Goal: Transaction & Acquisition: Purchase product/service

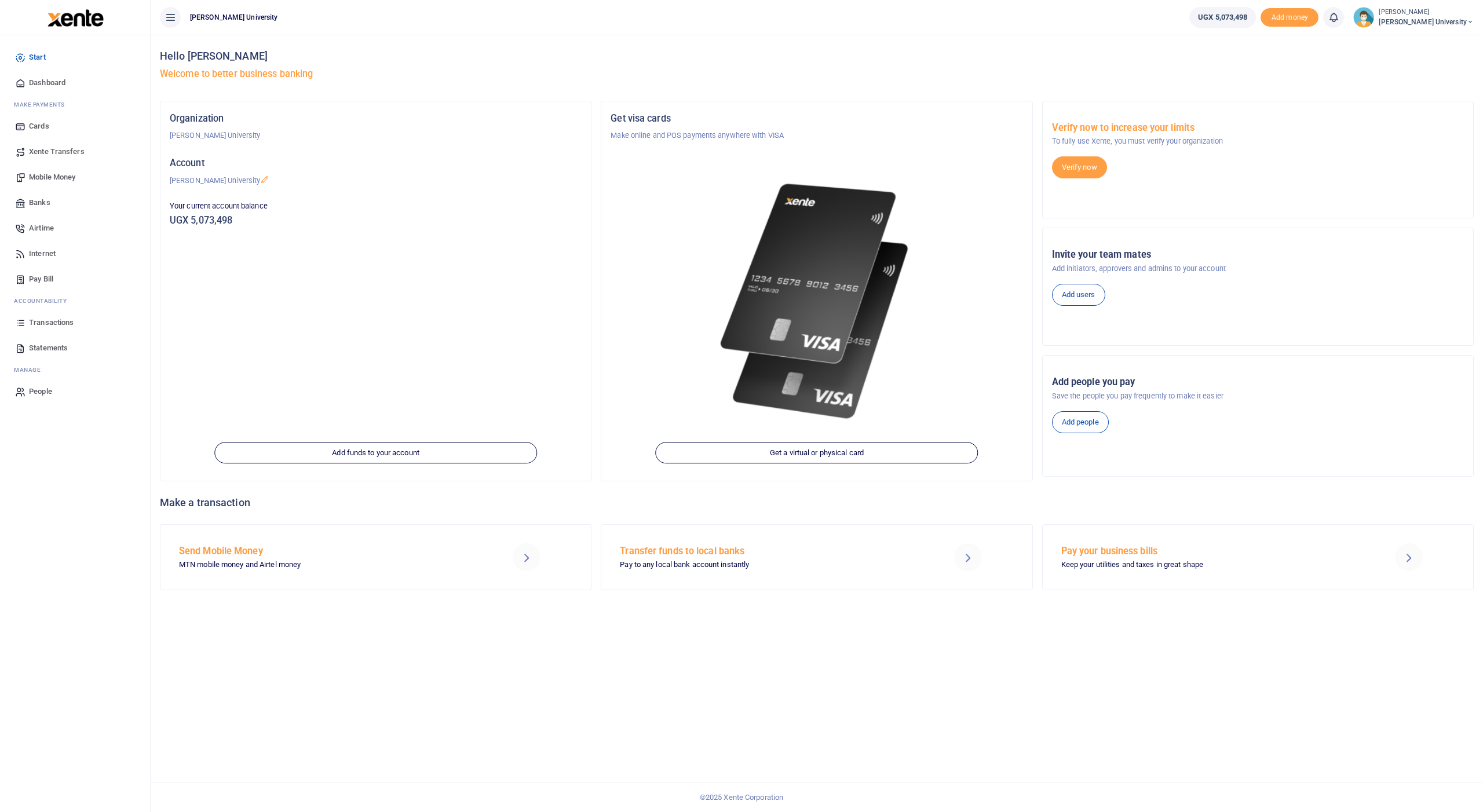
click at [54, 175] on span "Mobile Money" at bounding box center [52, 178] width 46 height 12
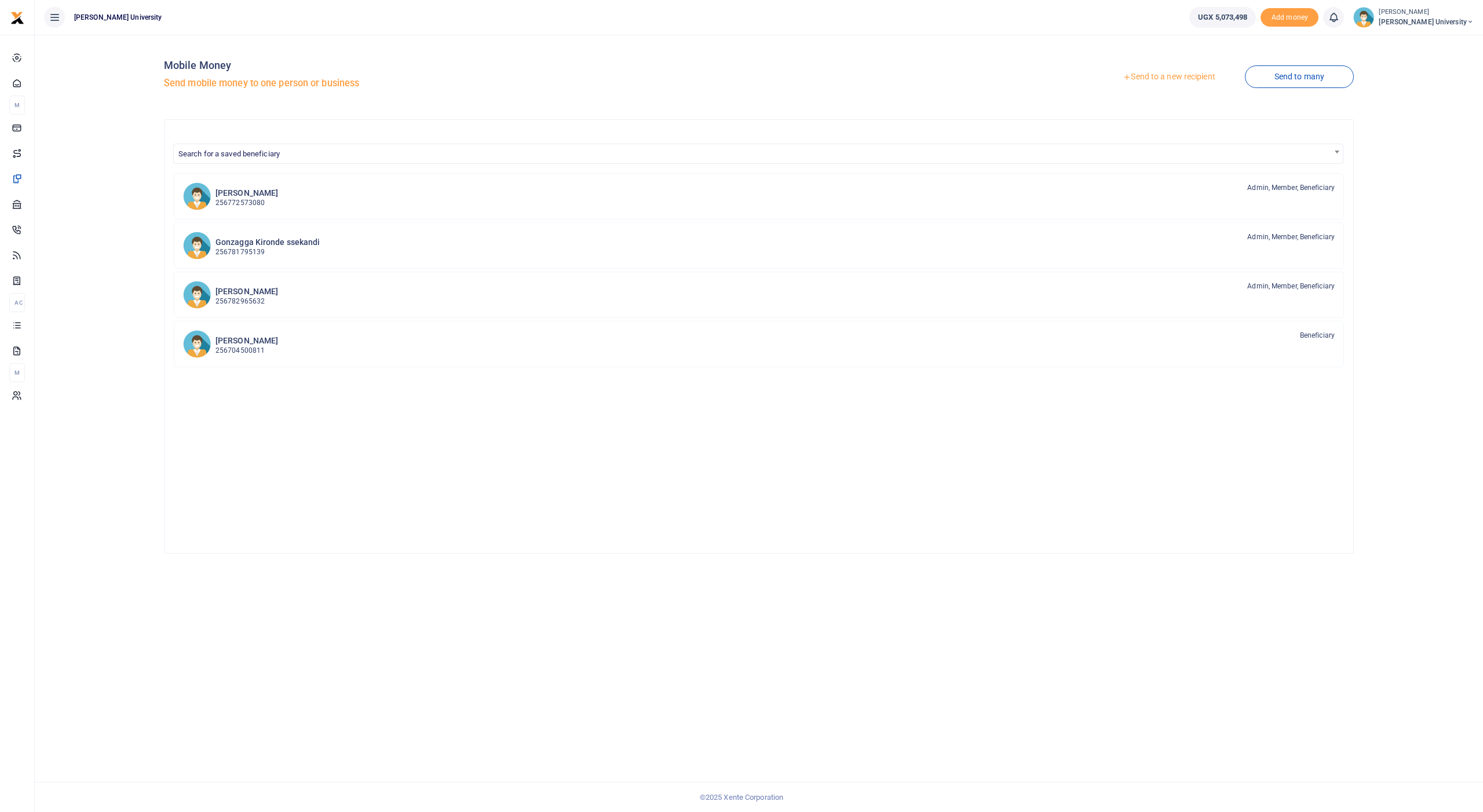
click at [1141, 78] on div at bounding box center [742, 406] width 1483 height 812
click at [1151, 73] on link "Send to a new recipient" at bounding box center [1169, 77] width 151 height 21
click at [1141, 78] on link "Send to a new recipient" at bounding box center [1169, 77] width 151 height 21
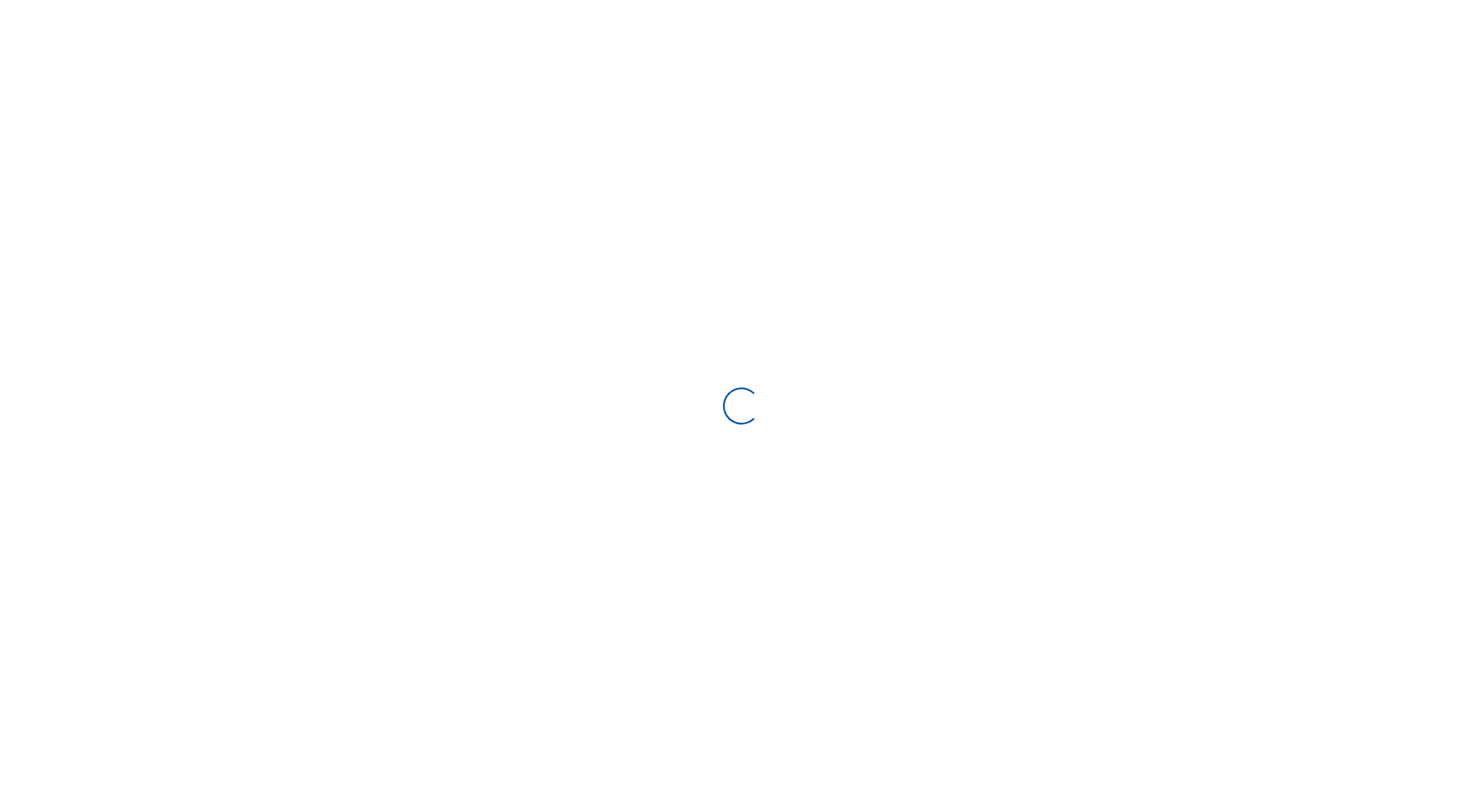
select select "Loading bundles"
select select
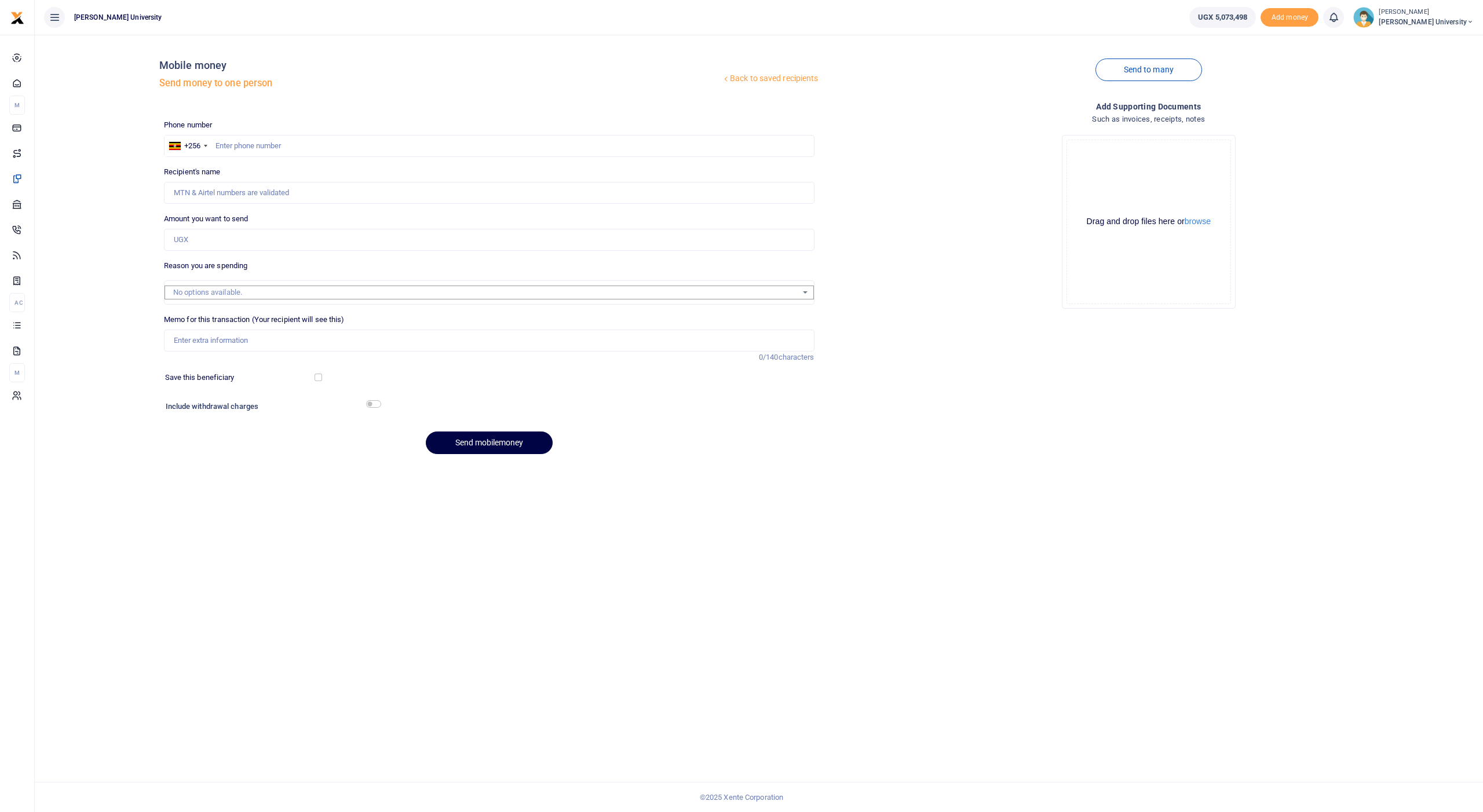
click at [254, 139] on div at bounding box center [742, 406] width 1483 height 812
click at [253, 145] on input "text" at bounding box center [489, 145] width 650 height 22
type input "789044364"
type input "Richard Ssekubunga"
click at [236, 242] on input "Amount you want to send" at bounding box center [489, 240] width 650 height 22
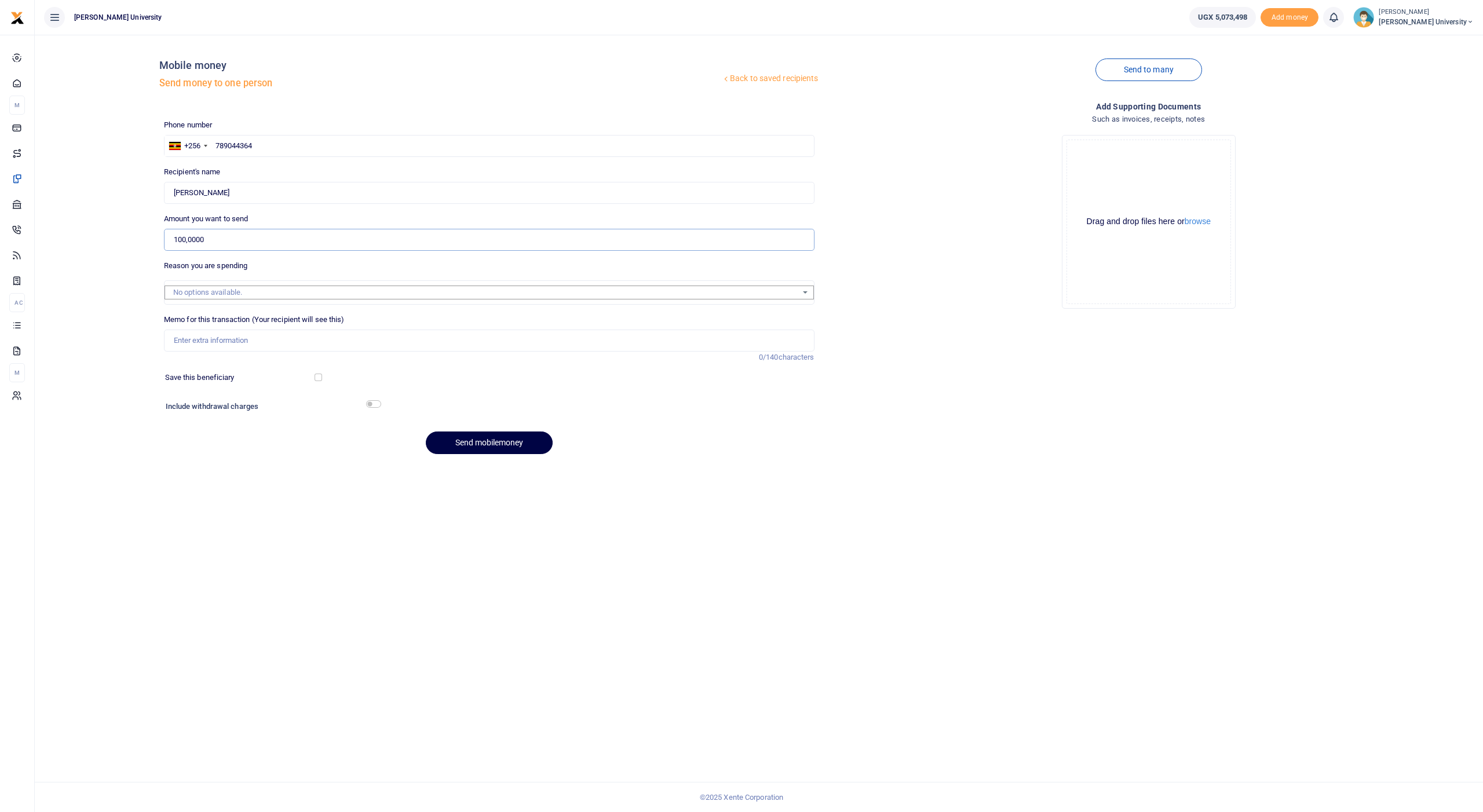
type input "1,000,000"
click at [212, 336] on input "Memo for this transaction (Your recipient will see this)" at bounding box center [489, 340] width 650 height 22
type input "support staff September"
drag, startPoint x: 212, startPoint y: 336, endPoint x: 445, endPoint y: 396, distance: 240.6
click at [445, 399] on div at bounding box center [572, 408] width 384 height 18
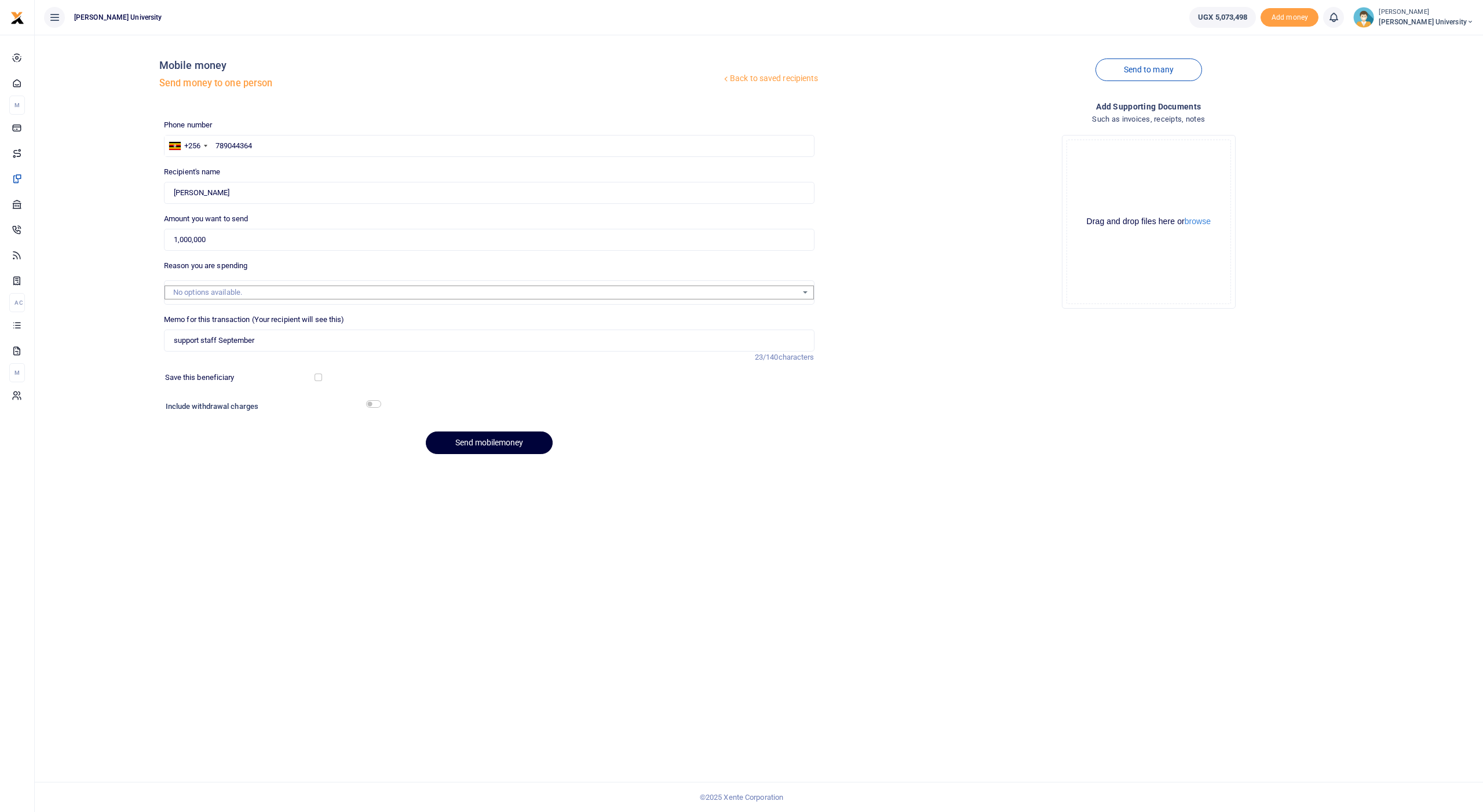
click at [467, 438] on button "Send mobilemoney" at bounding box center [489, 443] width 127 height 22
click at [251, 144] on div at bounding box center [742, 406] width 1483 height 812
click at [252, 139] on div at bounding box center [742, 406] width 1483 height 812
click at [244, 143] on input "text" at bounding box center [489, 145] width 650 height 22
type input "784400659"
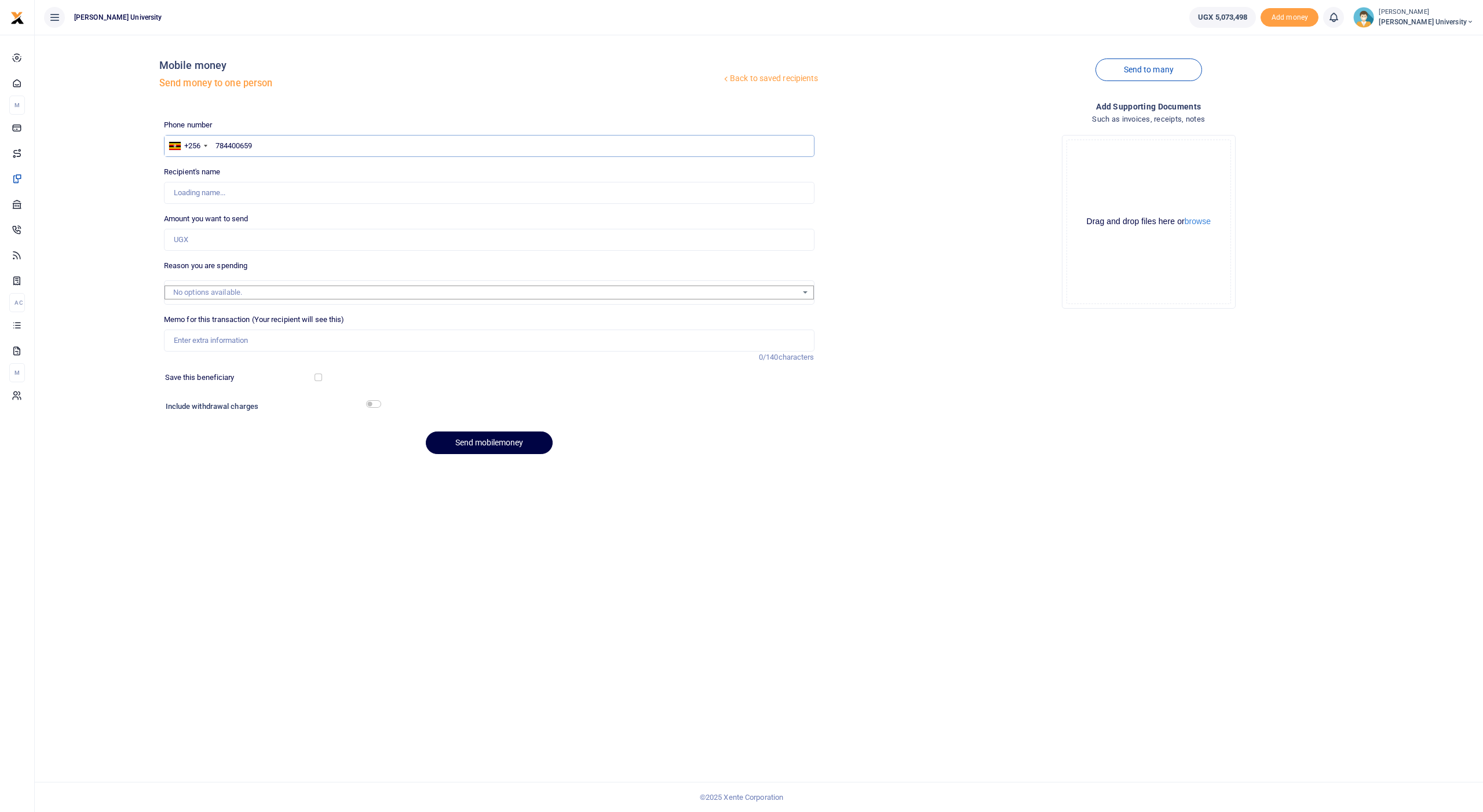
type input "Viola Nalumansi"
type input "784400659"
click at [209, 238] on input "Amount you want to send" at bounding box center [489, 240] width 650 height 22
type input "750,000"
click at [208, 337] on input "Memo for this transaction (Your recipient will see this)" at bounding box center [489, 340] width 650 height 22
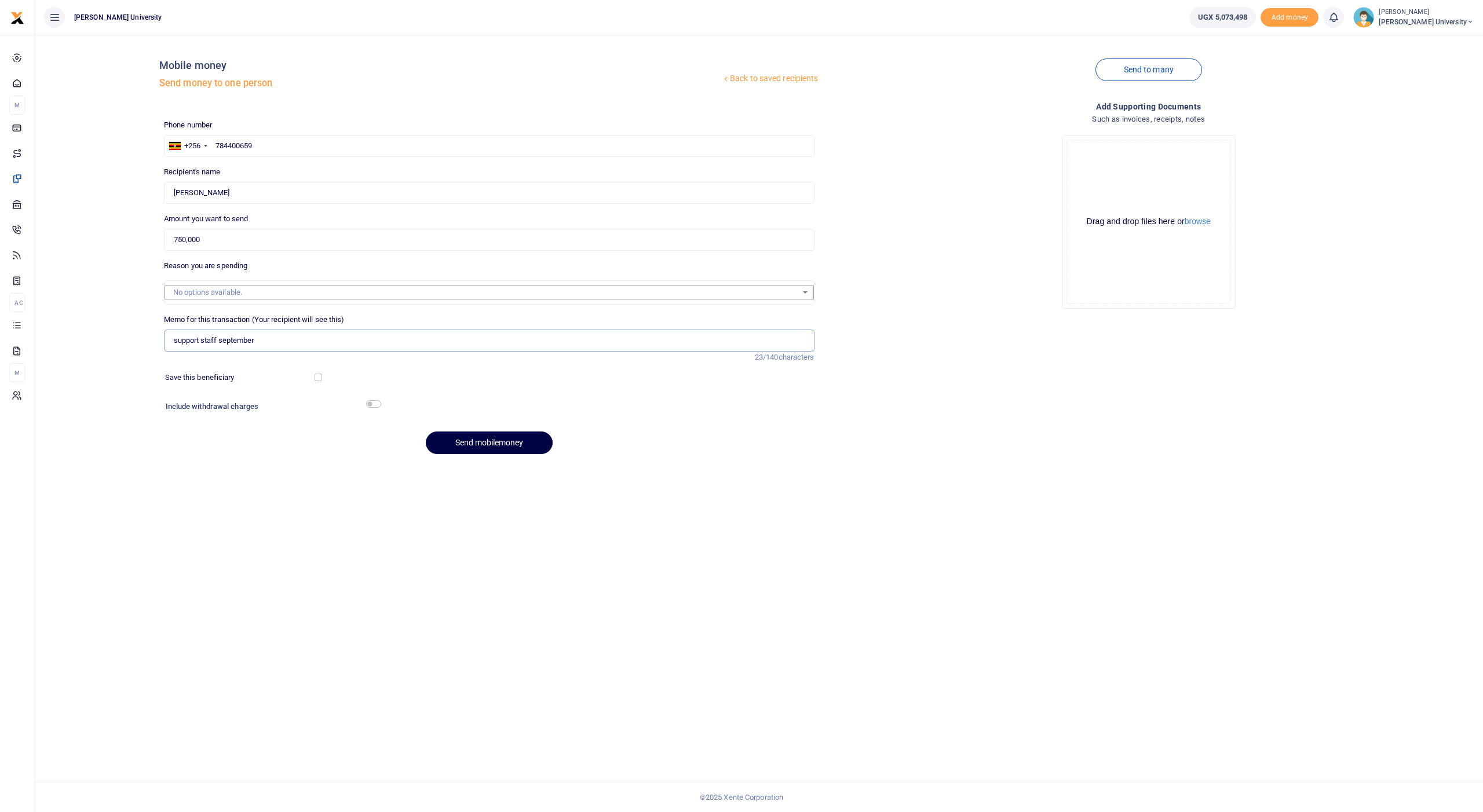
drag, startPoint x: 259, startPoint y: 338, endPoint x: 158, endPoint y: 336, distance: 101.0
type input "support staff september"
click at [471, 442] on button "Send mobilemoney" at bounding box center [489, 443] width 127 height 22
click at [246, 145] on div at bounding box center [742, 406] width 1483 height 812
click at [251, 144] on input "text" at bounding box center [489, 145] width 650 height 22
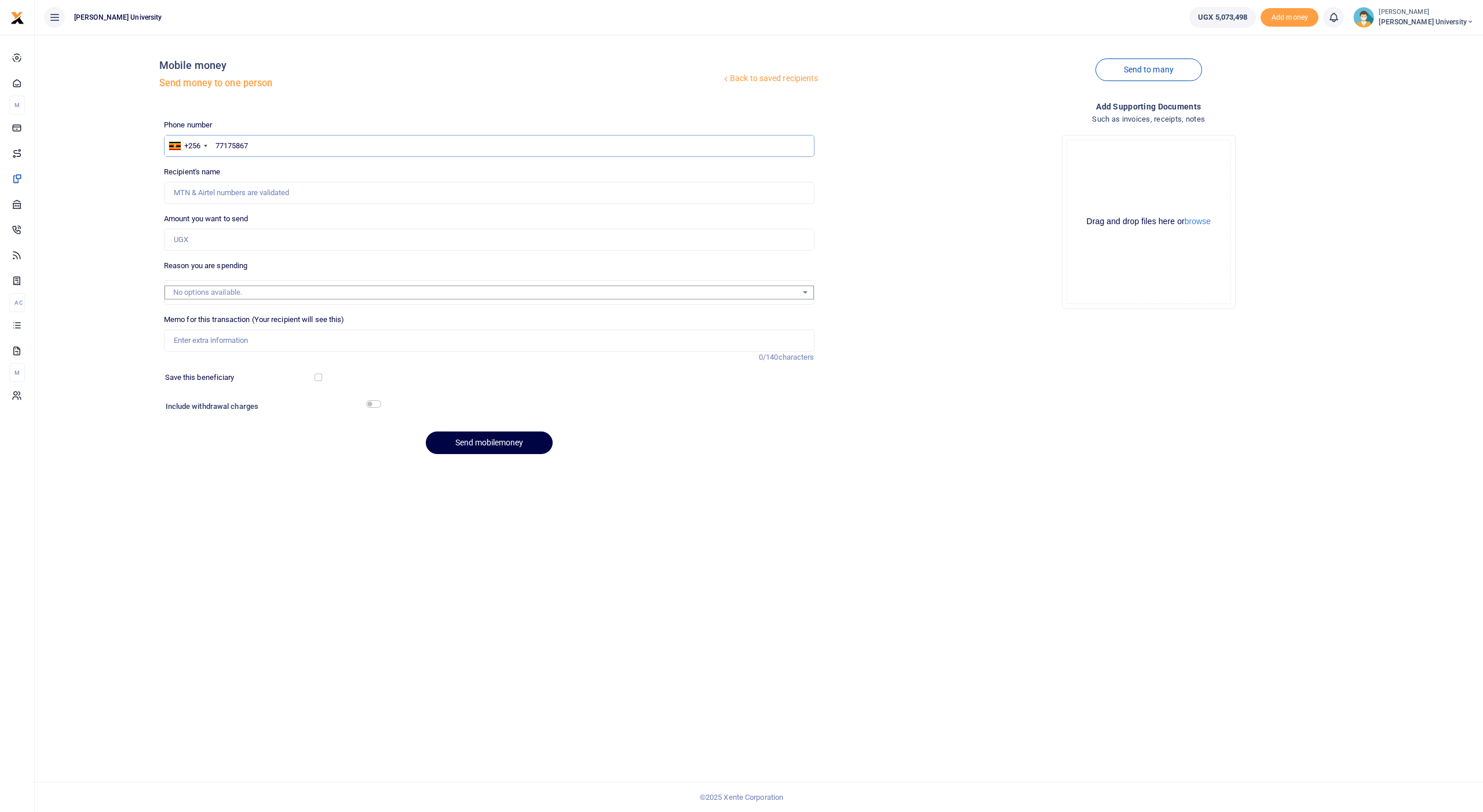
type input "771758676"
type input "Diana Bauza"
type input "771758676"
click at [219, 248] on input "Amount you want to send" at bounding box center [489, 240] width 650 height 22
type input "1,000,000"
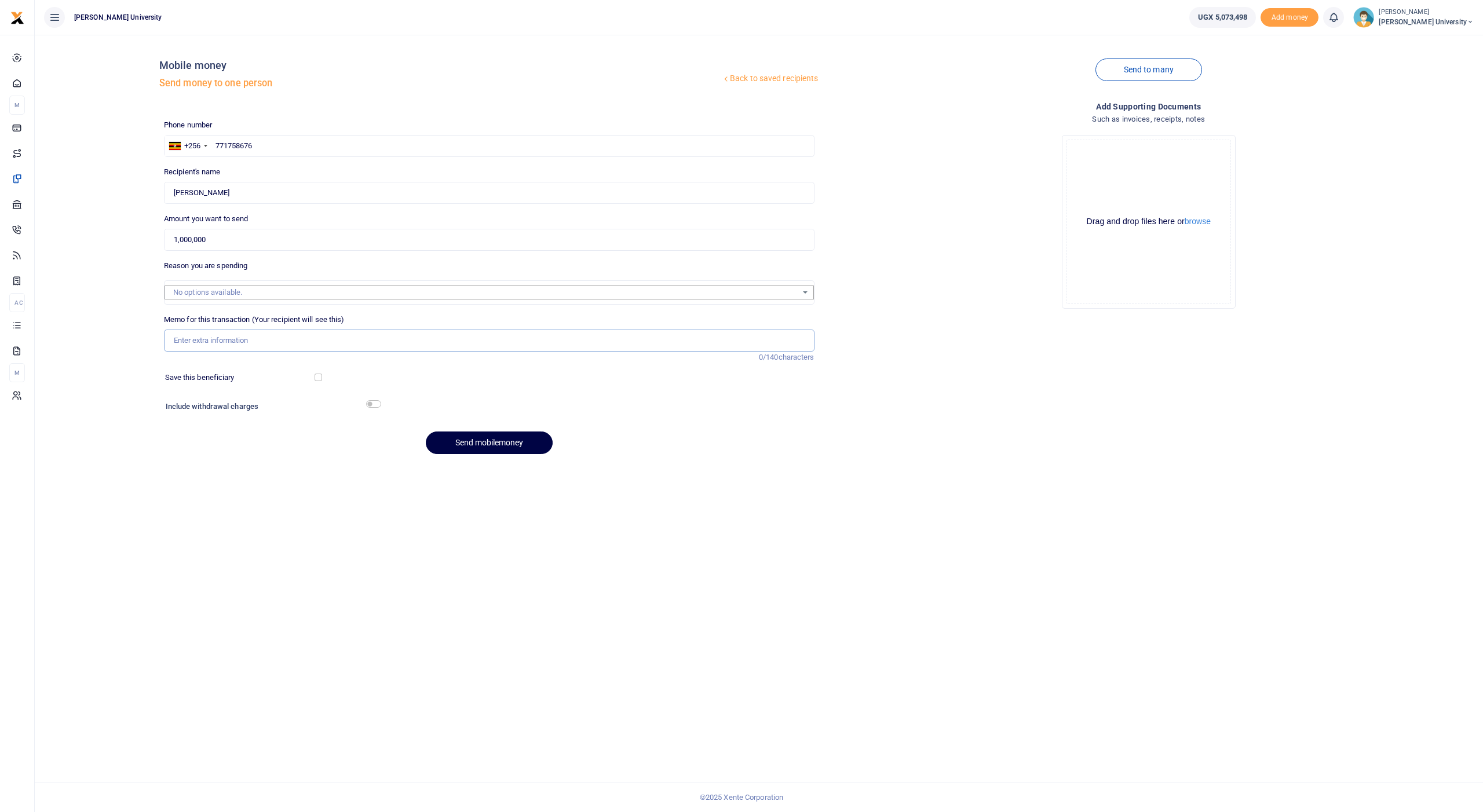
click at [184, 337] on input "Memo for this transaction (Your recipient will see this)" at bounding box center [489, 340] width 650 height 22
paste input "support staff september"
type input "support staff september"
click at [475, 439] on button "Send mobilemoney" at bounding box center [489, 443] width 127 height 22
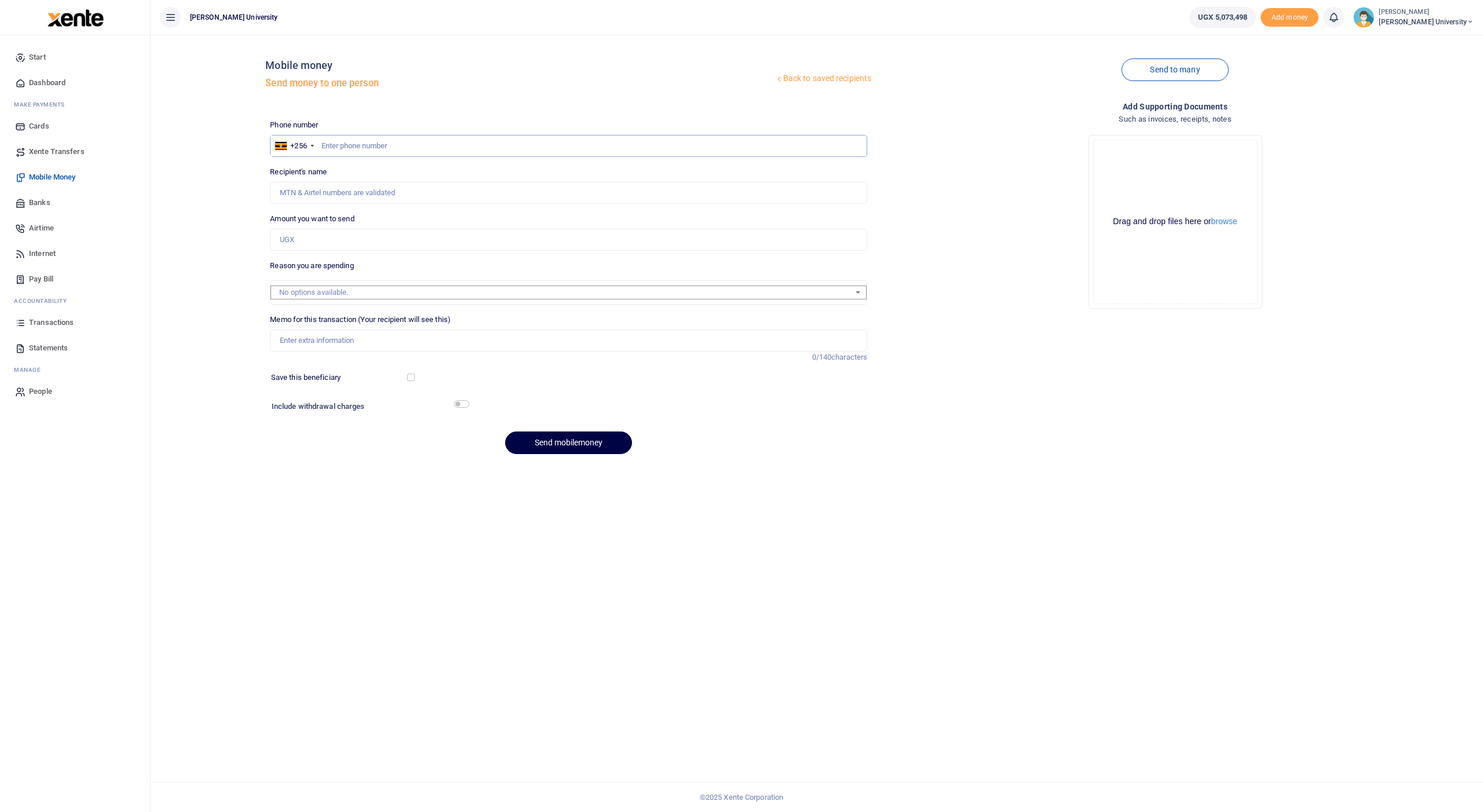
click at [339, 139] on input "text" at bounding box center [569, 145] width 598 height 22
type input "760179077"
type input "[PERSON_NAME]"
type input "760179077"
click at [296, 243] on input "Amount you want to send" at bounding box center [569, 240] width 598 height 22
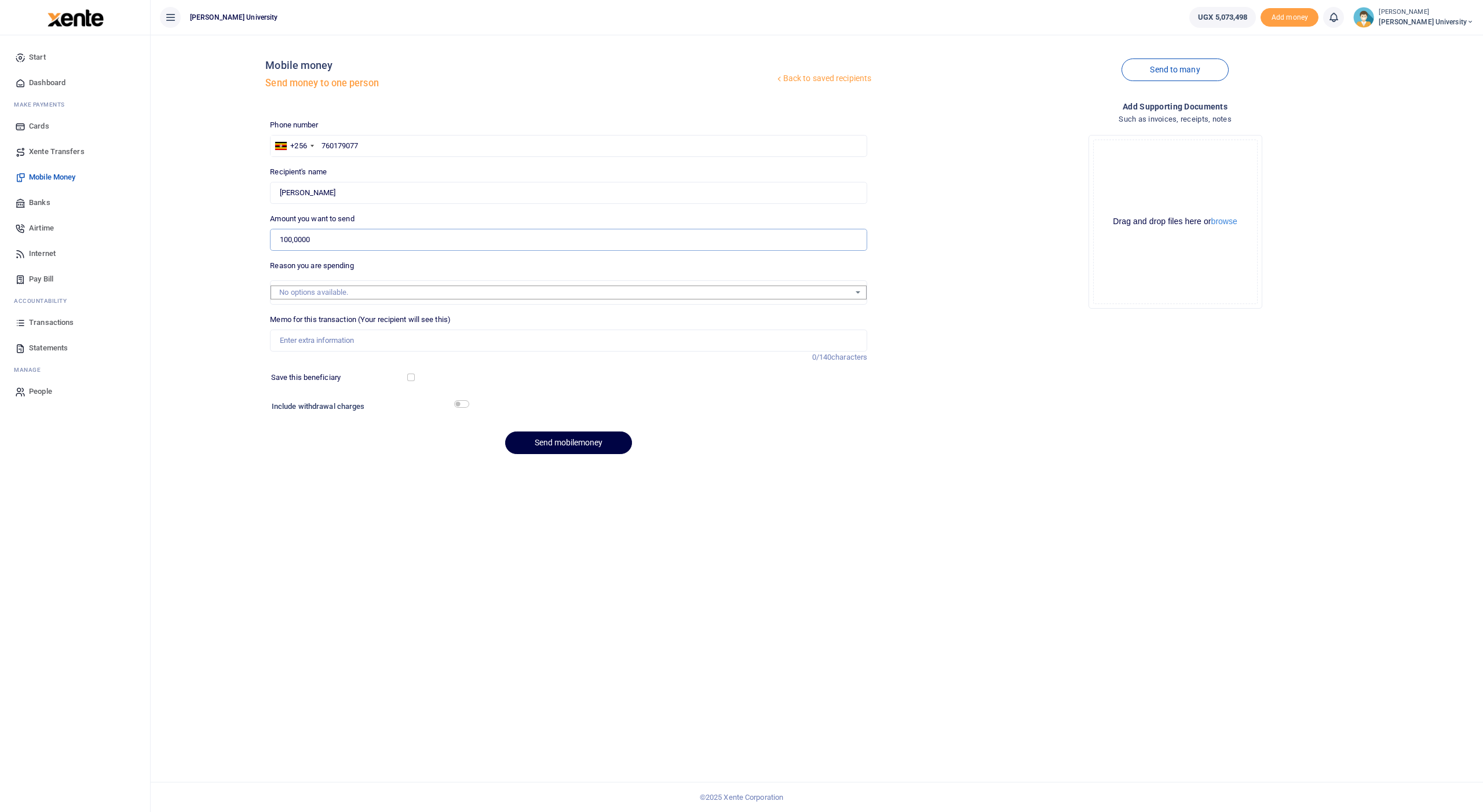
type input "1,000,000"
click at [299, 334] on input "Memo for this transaction (Your recipient will see this)" at bounding box center [569, 340] width 598 height 22
paste input "support staff september"
type input "support staff september"
click at [545, 442] on button "Send mobilemoney" at bounding box center [569, 443] width 127 height 22
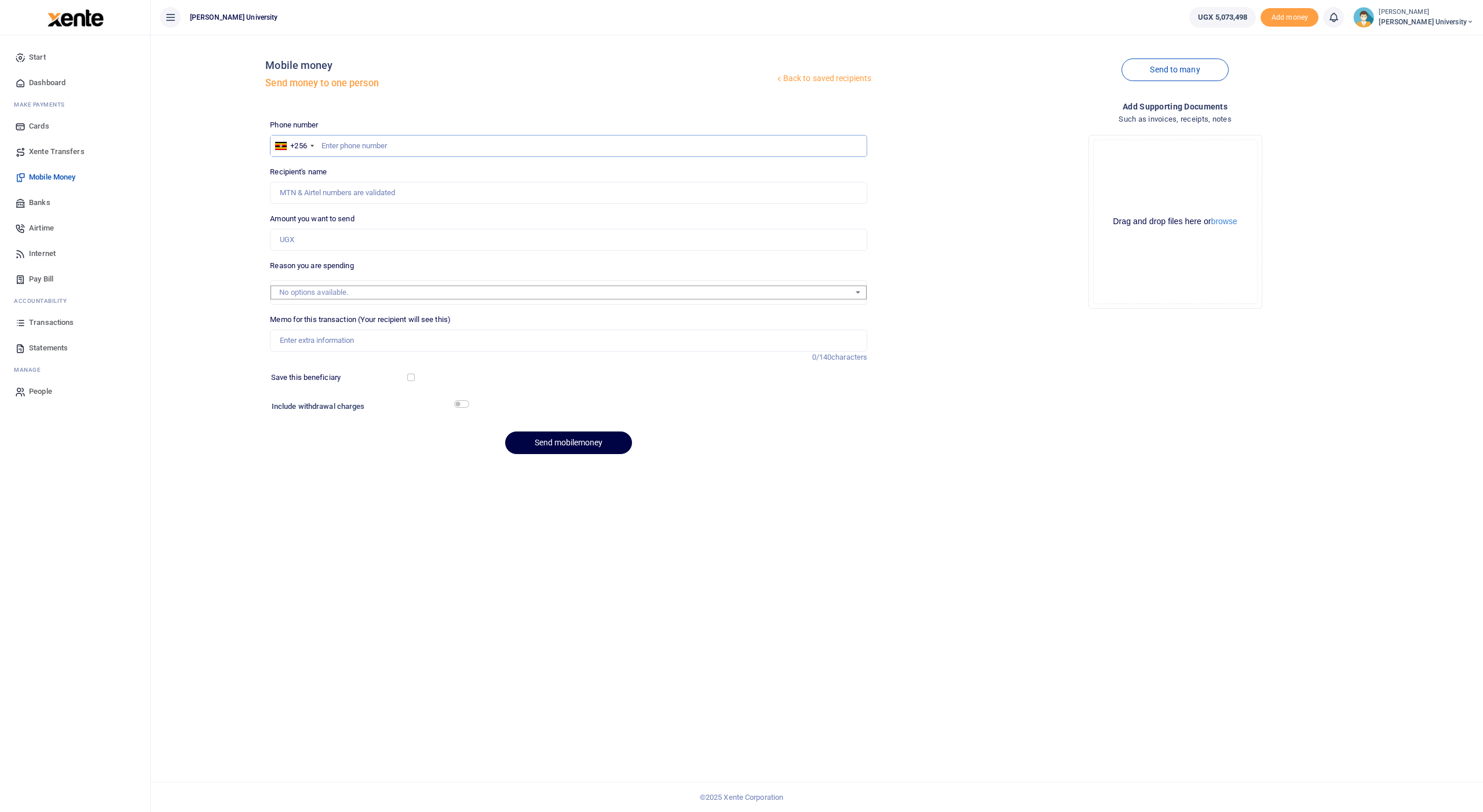
click at [376, 144] on input "text" at bounding box center [569, 145] width 598 height 22
type input "741979267"
click at [312, 236] on input "Amount you want to send" at bounding box center [569, 240] width 598 height 22
type input "100,000"
type input "[PERSON_NAME]"
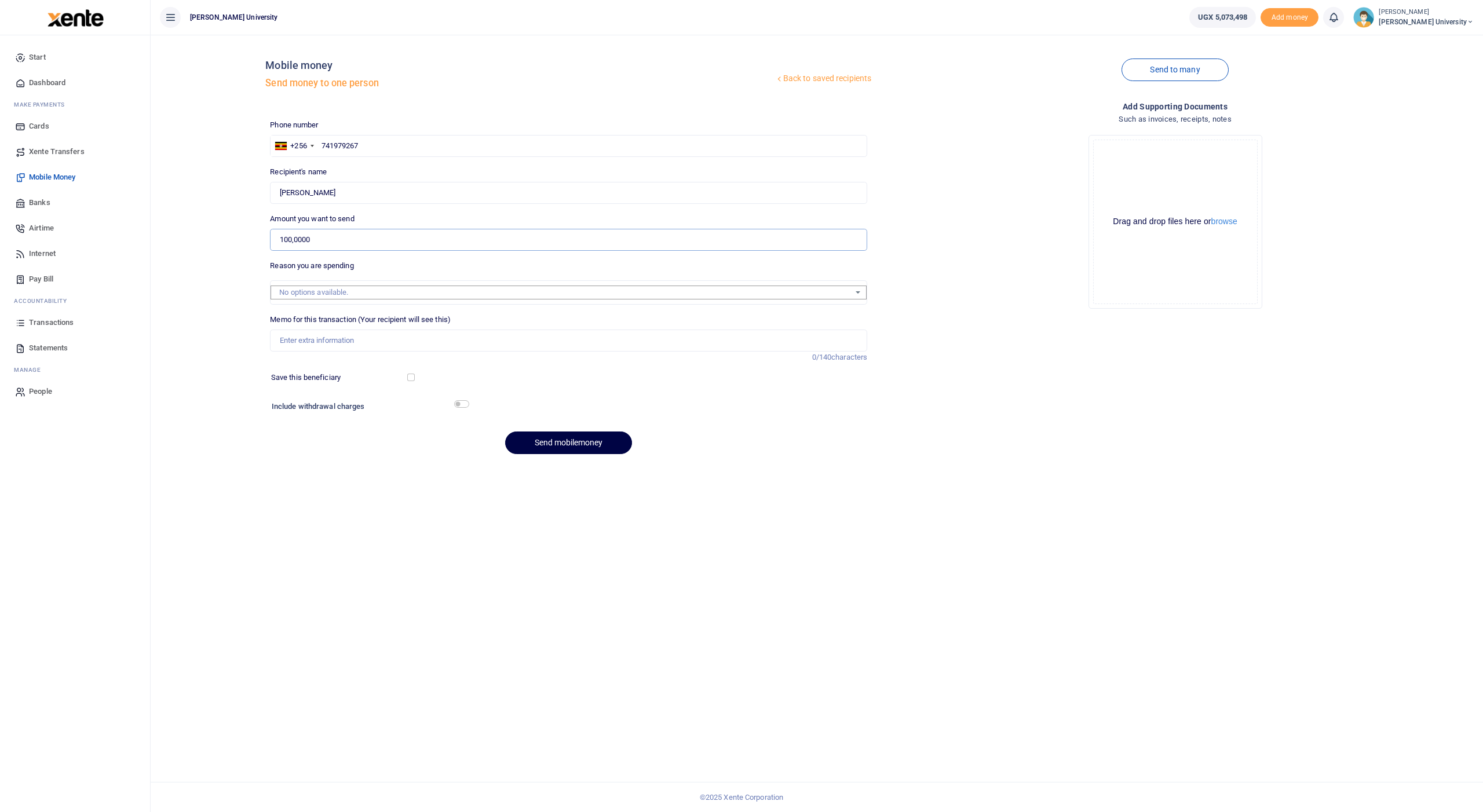
type input "1,000,000"
click at [310, 338] on input "Memo for this transaction (Your recipient will see this)" at bounding box center [569, 340] width 598 height 22
paste input "support staff september"
type input "support staff september"
click at [539, 440] on button "Send mobilemoney" at bounding box center [569, 443] width 127 height 22
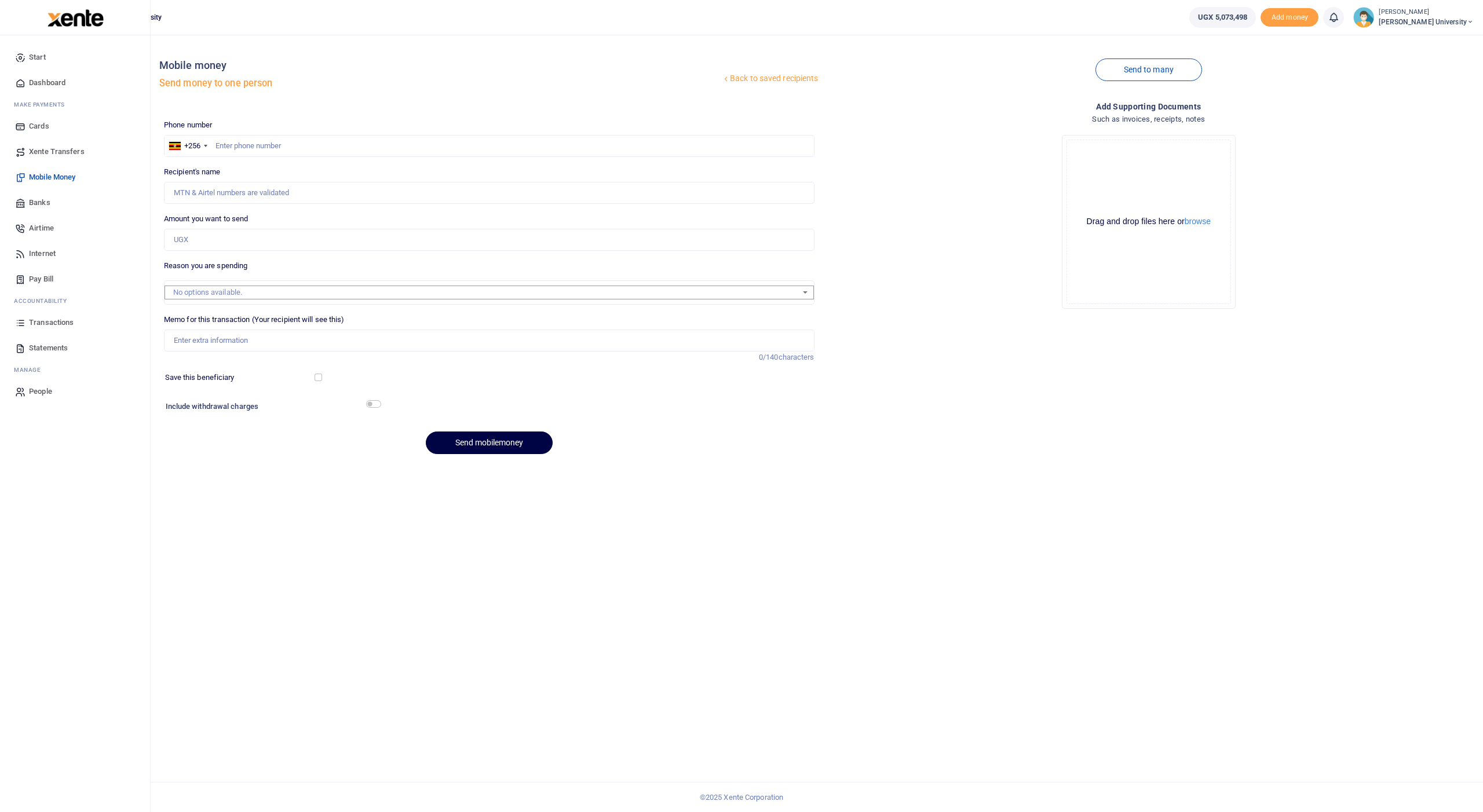
click at [53, 323] on span "Transactions" at bounding box center [52, 323] width 45 height 12
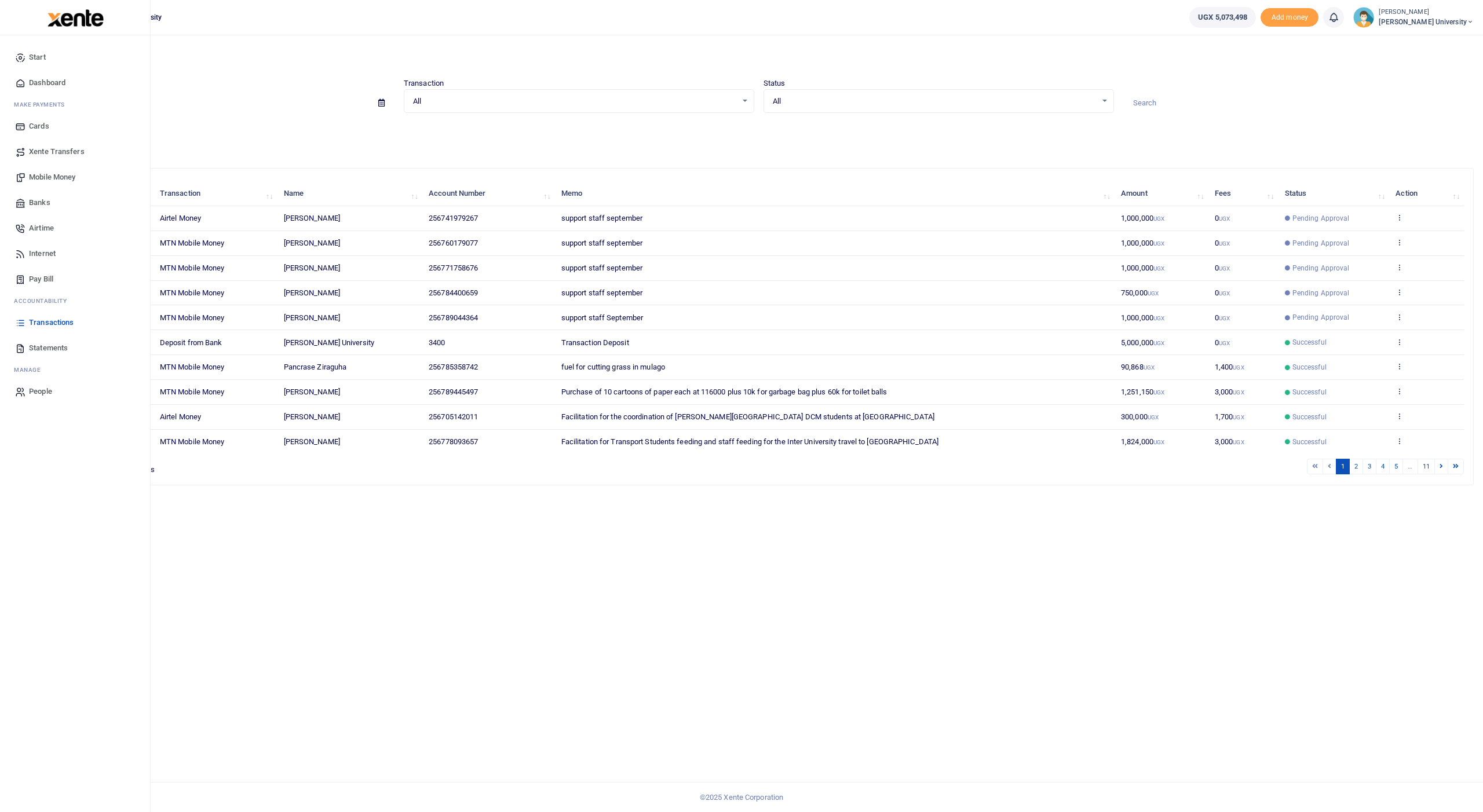
click at [39, 175] on span "Mobile Money" at bounding box center [52, 178] width 46 height 12
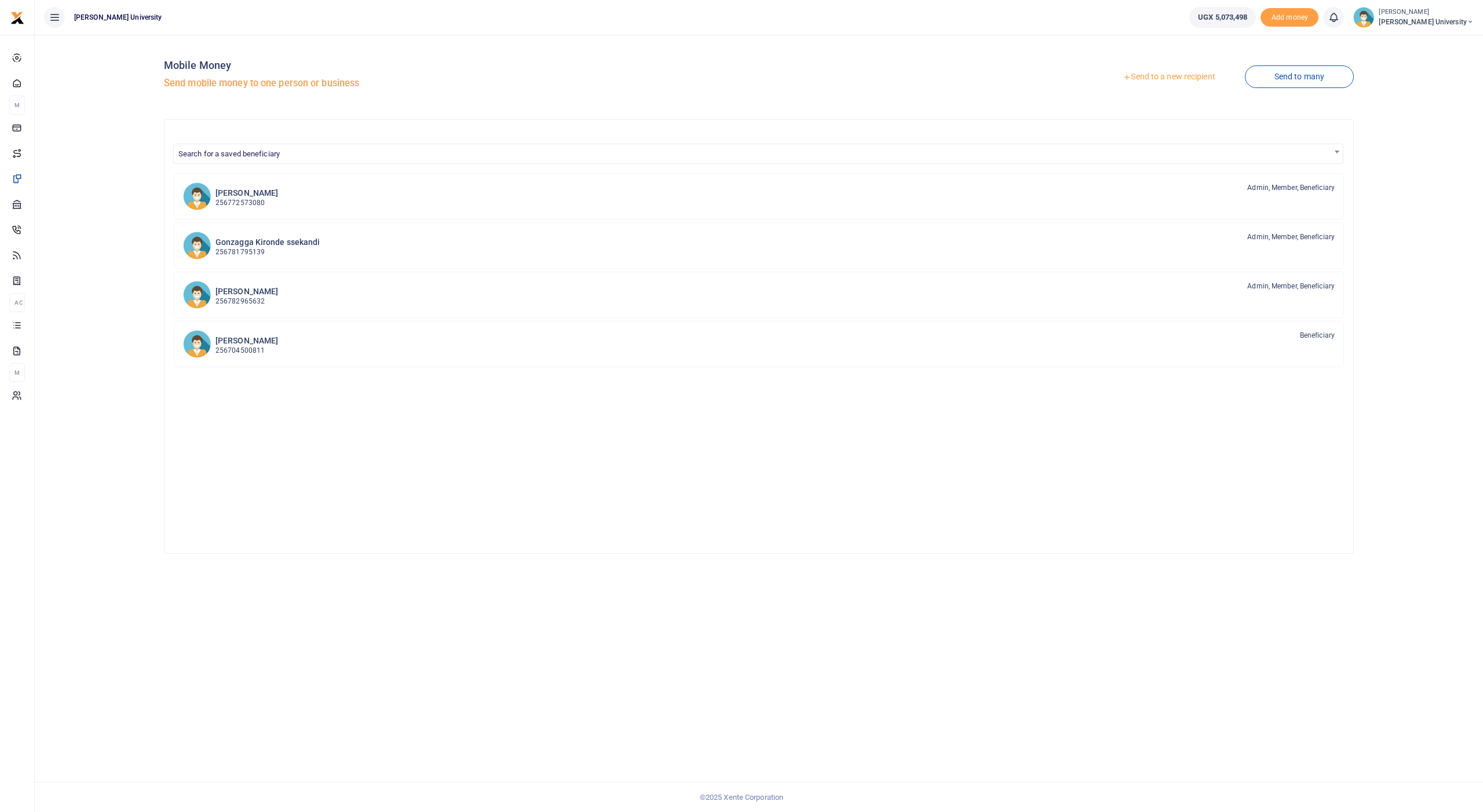
click at [1138, 73] on link "Send to a new recipient" at bounding box center [1169, 77] width 151 height 21
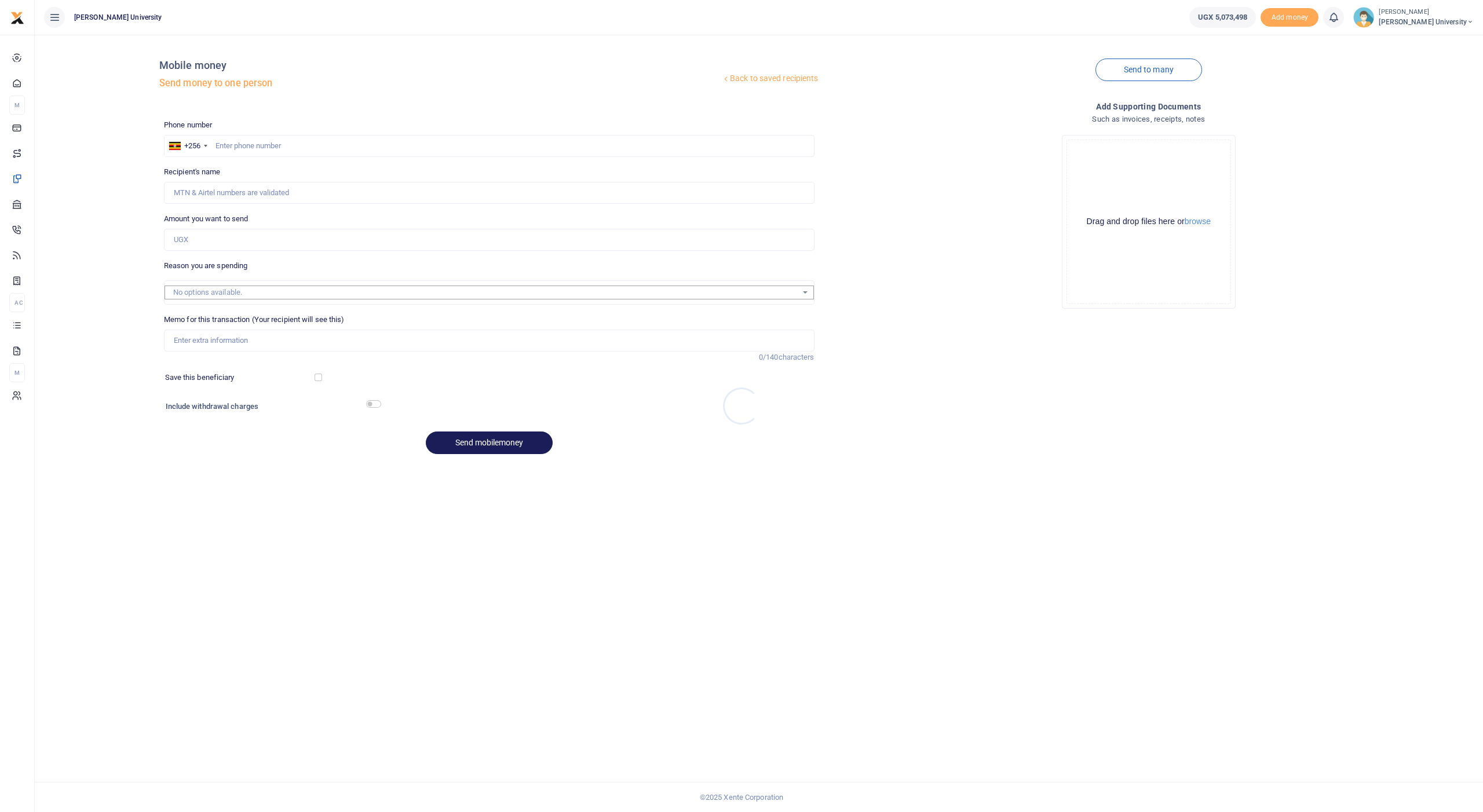
click at [271, 141] on div at bounding box center [742, 406] width 1483 height 812
click at [273, 145] on input "text" at bounding box center [489, 145] width 650 height 22
type input "708610024"
click at [245, 234] on input "Amount you want to send" at bounding box center [489, 240] width 650 height 22
type input "Daphine Akankwasa"
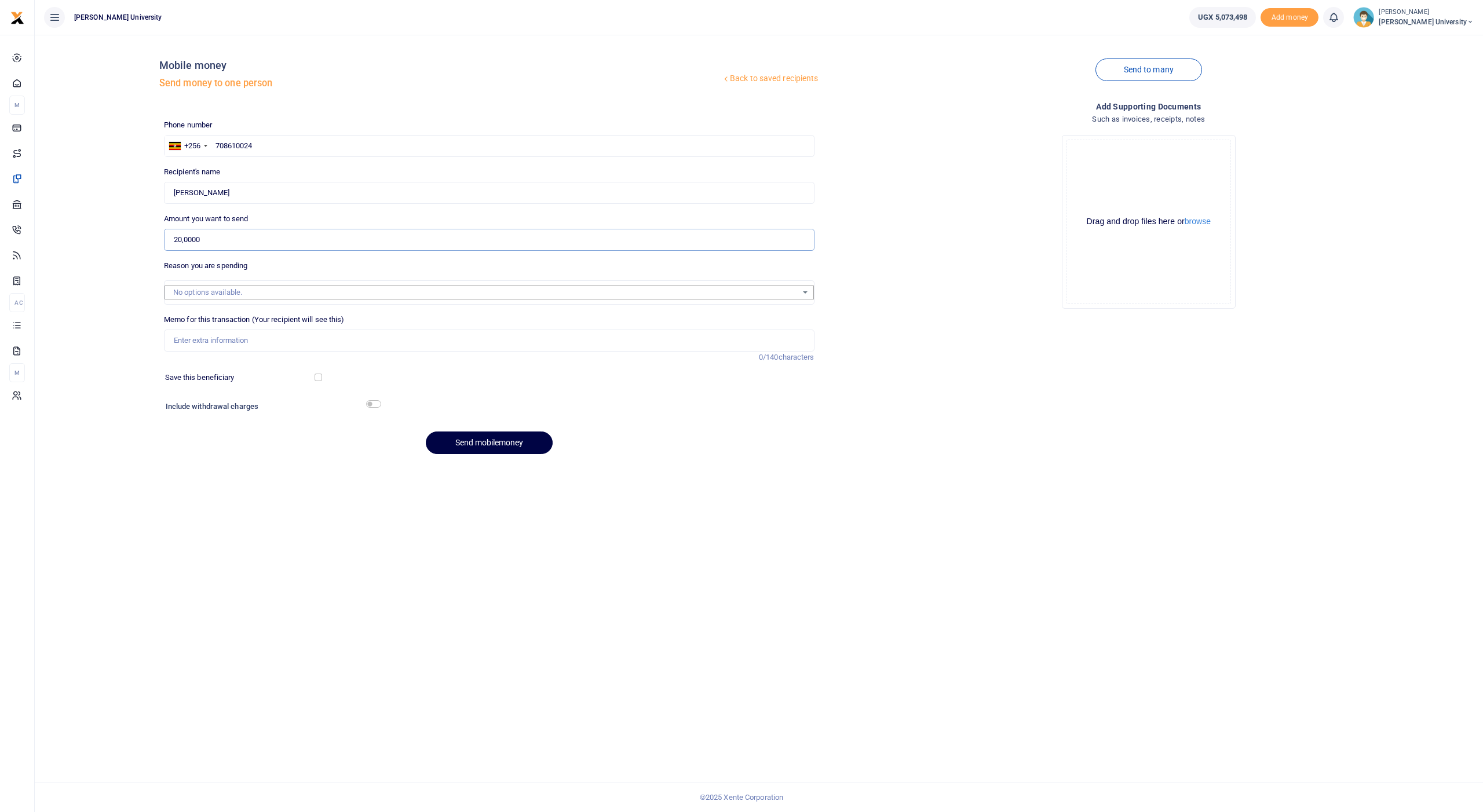
type input "200,000"
click at [239, 333] on input "Memo for this transaction (Your recipient will see this)" at bounding box center [489, 340] width 650 height 22
type input "For garbage collection at kcu"
click at [499, 443] on button "Send mobilemoney" at bounding box center [489, 443] width 127 height 22
click at [44, 323] on span "Transactions" at bounding box center [52, 323] width 45 height 12
